Goal: Information Seeking & Learning: Learn about a topic

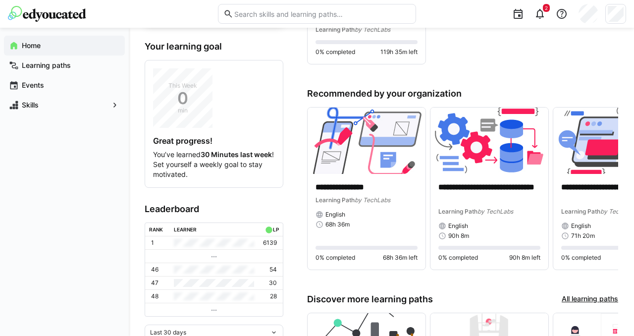
scroll to position [139, 0]
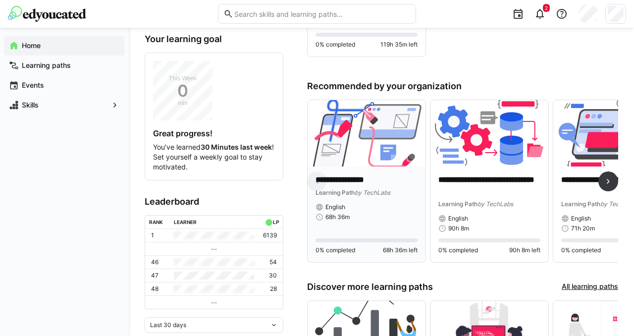
click at [362, 154] on img at bounding box center [366, 133] width 118 height 66
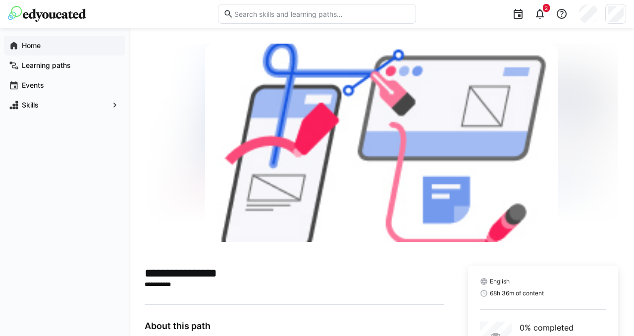
click at [0, 0] on app-navigation-label "Home" at bounding box center [0, 0] width 0 height 0
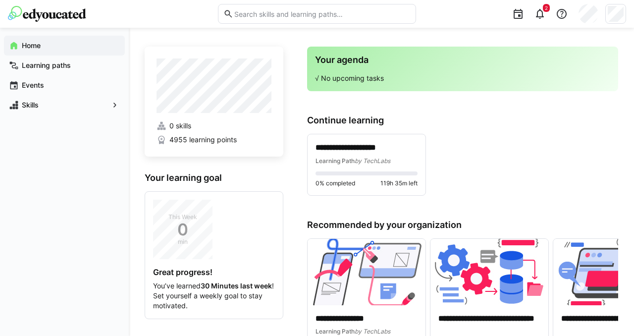
click at [529, 122] on h3 "Continue learning" at bounding box center [462, 120] width 311 height 11
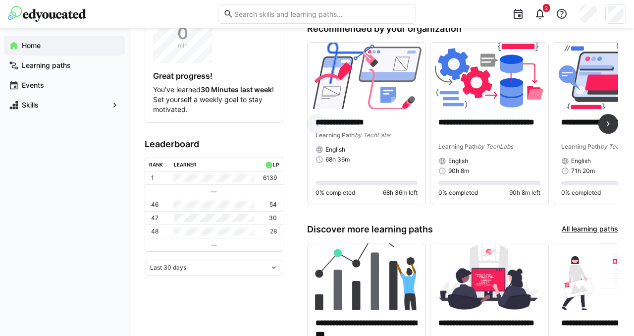
scroll to position [198, 0]
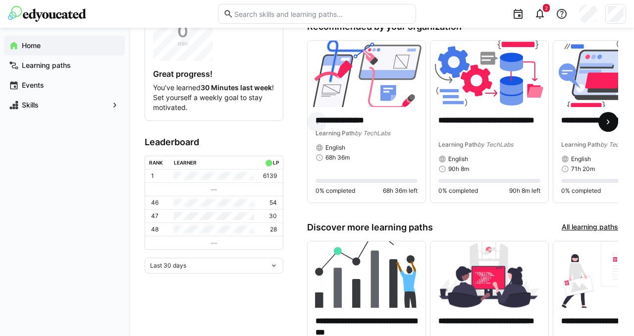
click at [610, 122] on eds-icon at bounding box center [608, 122] width 10 height 10
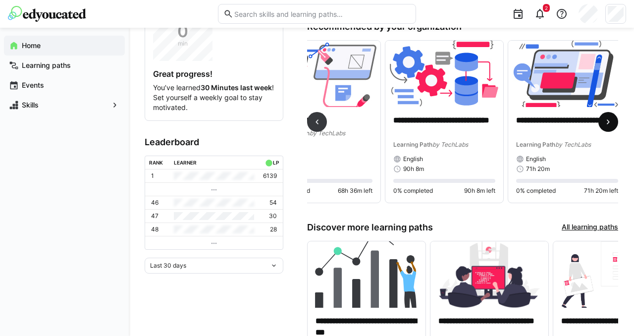
scroll to position [0, 53]
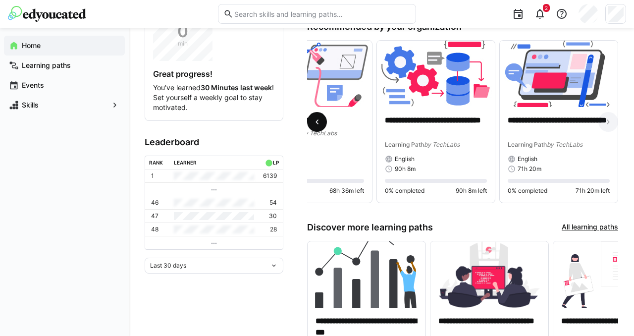
click at [317, 123] on eds-icon at bounding box center [317, 122] width 10 height 10
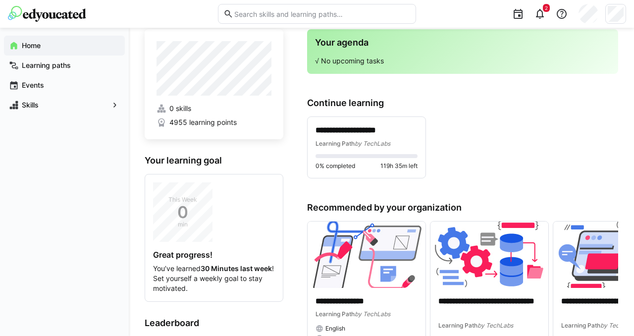
scroll to position [0, 0]
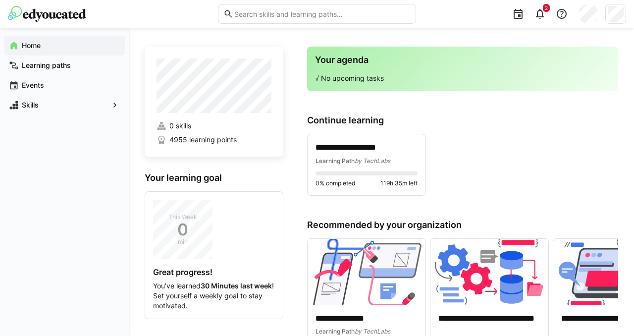
click at [56, 42] on span "Home" at bounding box center [70, 46] width 100 height 10
click at [41, 91] on div "Events" at bounding box center [64, 85] width 121 height 20
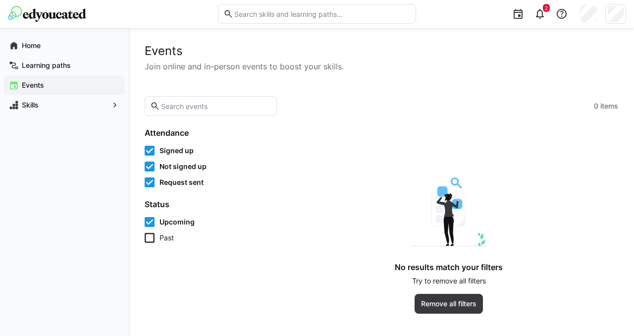
click at [150, 149] on icon at bounding box center [150, 151] width 10 height 10
click at [150, 166] on icon at bounding box center [150, 166] width 10 height 10
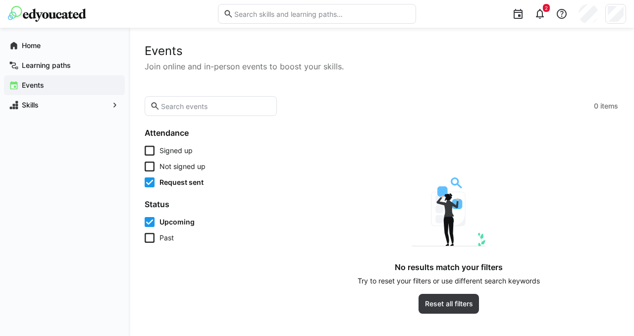
click at [152, 183] on icon at bounding box center [150, 182] width 10 height 10
click at [182, 104] on input "text" at bounding box center [215, 105] width 111 height 9
click at [69, 103] on span "Skills" at bounding box center [64, 105] width 88 height 10
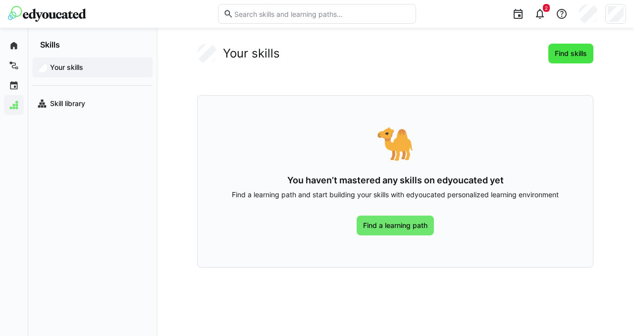
click at [564, 58] on span "Find skills" at bounding box center [570, 54] width 45 height 20
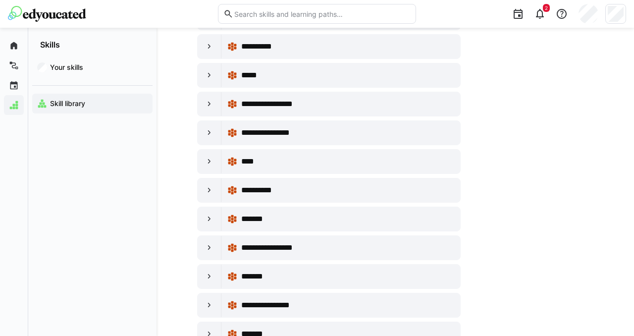
scroll to position [337, 0]
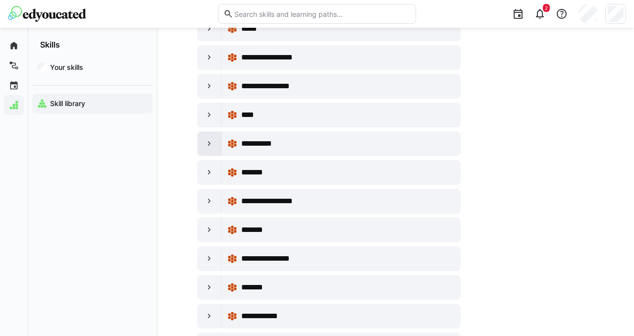
click at [208, 145] on eds-icon at bounding box center [209, 144] width 10 height 10
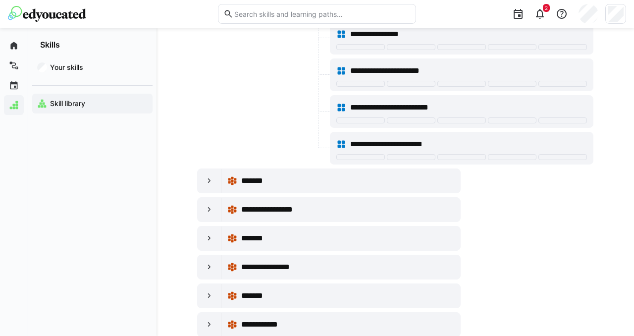
click at [208, 145] on div at bounding box center [262, 148] width 131 height 33
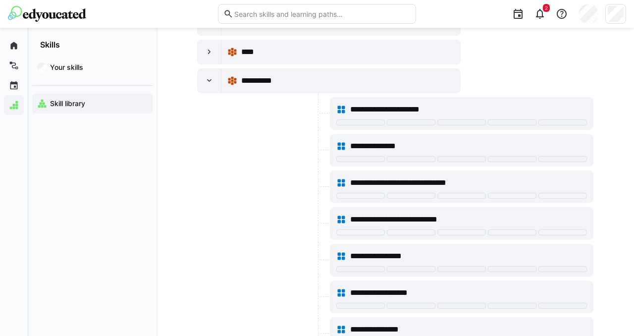
scroll to position [396, 0]
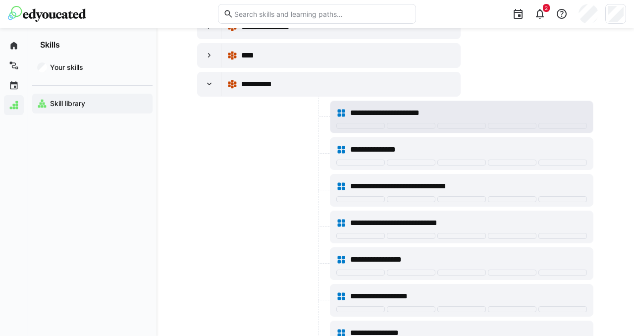
click at [379, 115] on span "**********" at bounding box center [398, 113] width 97 height 12
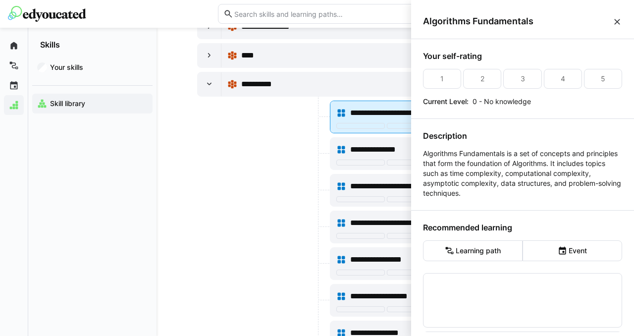
scroll to position [0, 0]
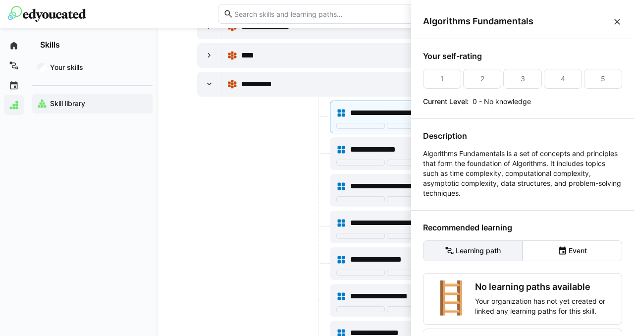
click at [464, 251] on eds-button-option "Learning path" at bounding box center [473, 250] width 100 height 21
click at [549, 221] on div "Your self-rating 1 2 3 4 5 Current Level: 0 - No knowledge Description Algorith…" at bounding box center [522, 185] width 223 height 293
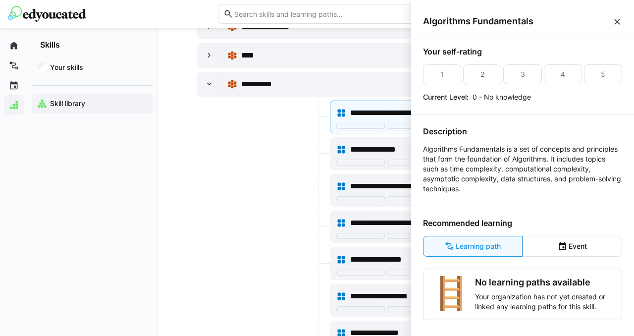
click at [618, 20] on eds-icon at bounding box center [617, 22] width 10 height 10
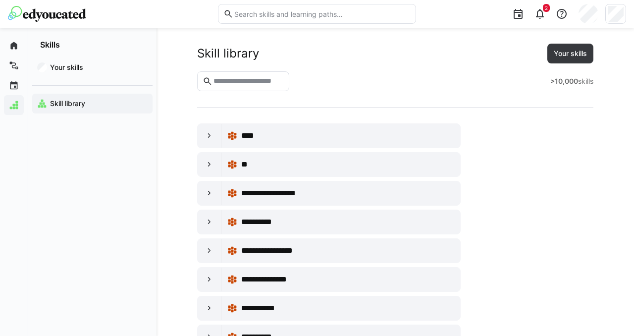
scroll to position [396, 0]
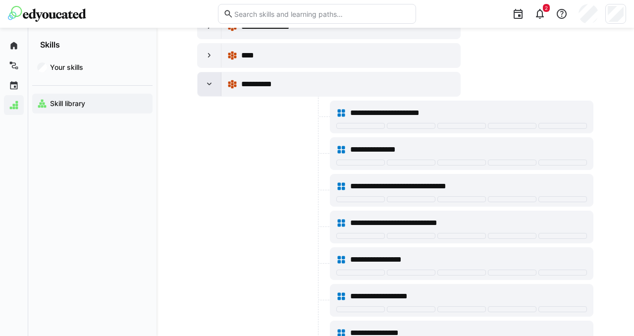
click at [210, 86] on eds-icon at bounding box center [209, 84] width 10 height 10
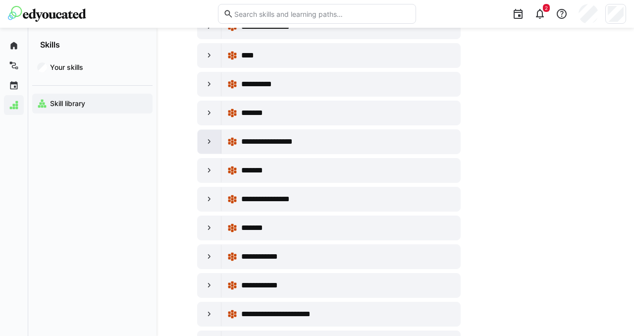
click at [209, 142] on eds-icon at bounding box center [209, 142] width 10 height 10
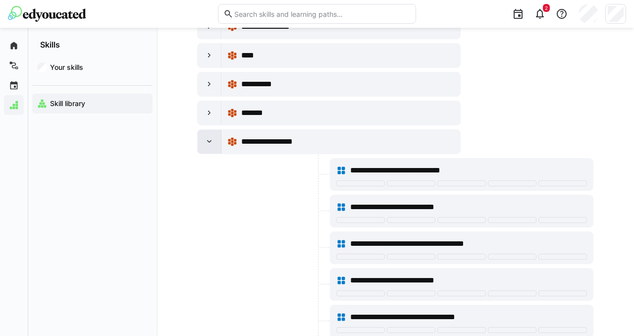
click at [209, 142] on eds-icon at bounding box center [209, 142] width 10 height 10
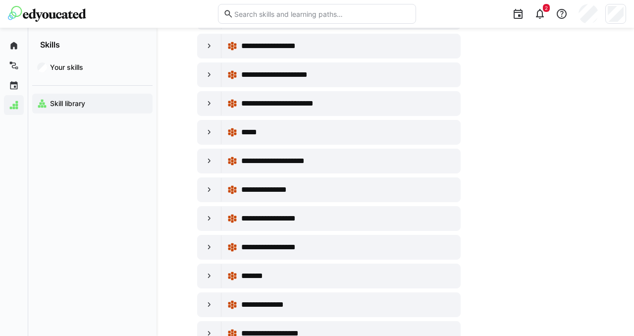
scroll to position [9301, 0]
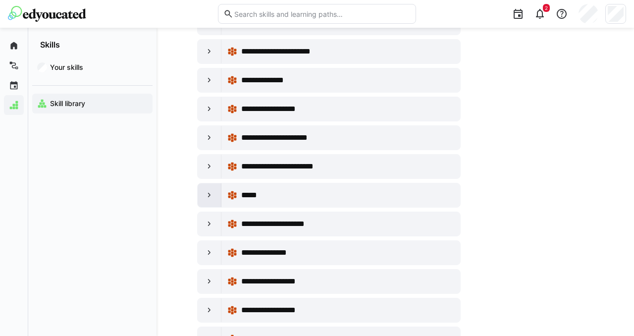
click at [209, 190] on eds-icon at bounding box center [209, 195] width 10 height 10
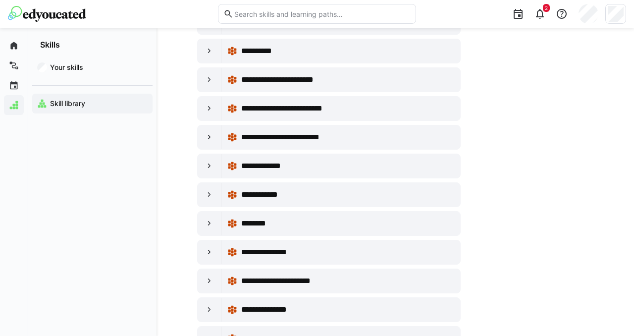
scroll to position [10271, 0]
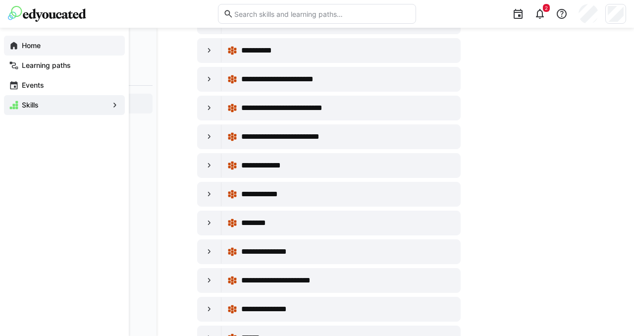
click at [13, 46] on eds-icon at bounding box center [14, 46] width 10 height 10
